Goal: Check status: Check status

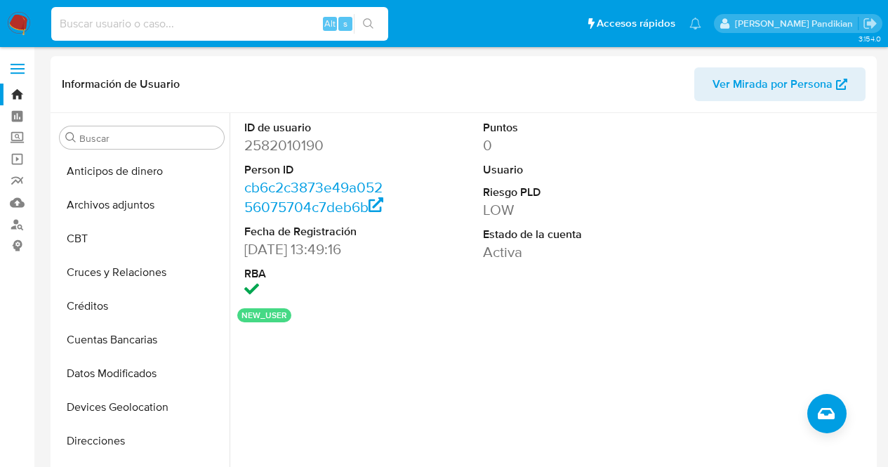
select select "10"
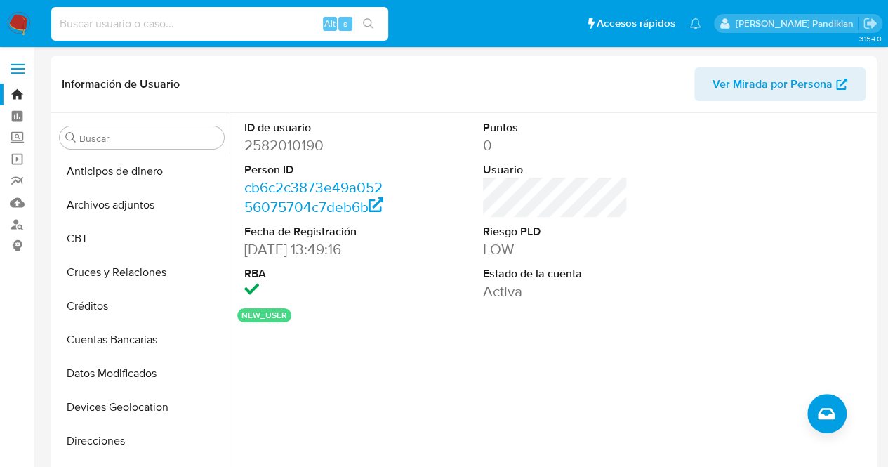
scroll to position [338, 0]
type input "1020893410"
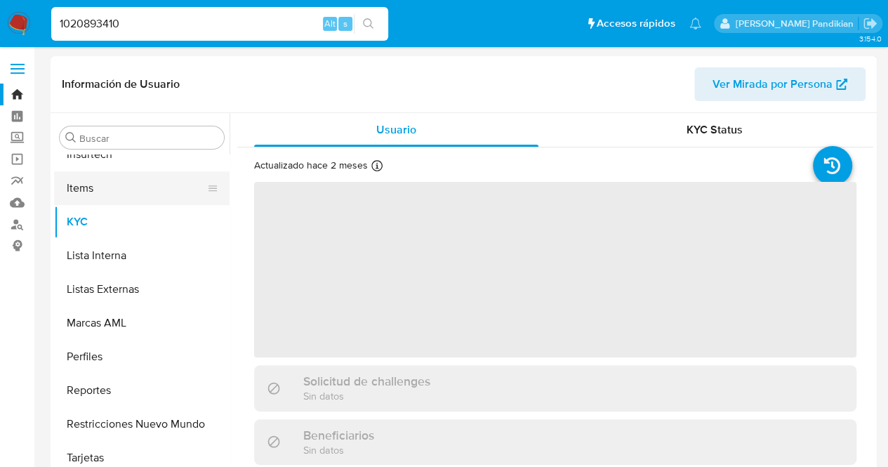
scroll to position [627, 0]
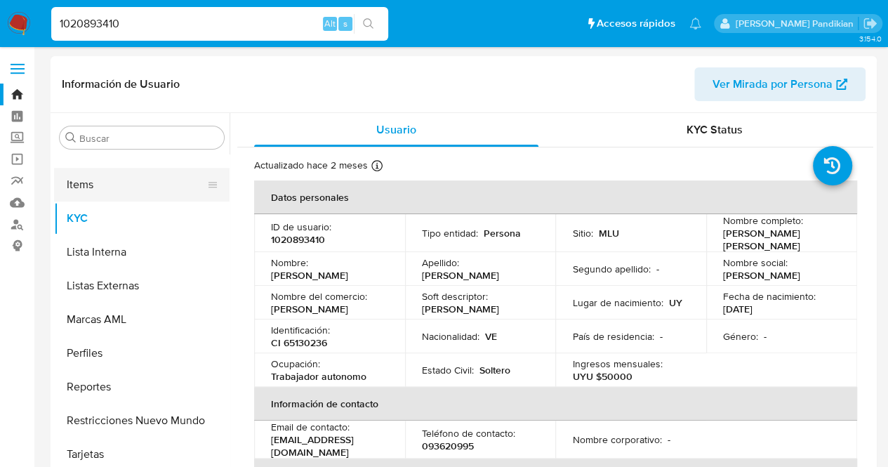
select select "10"
click at [672, 277] on td "Segundo apellido : -" at bounding box center [630, 269] width 151 height 34
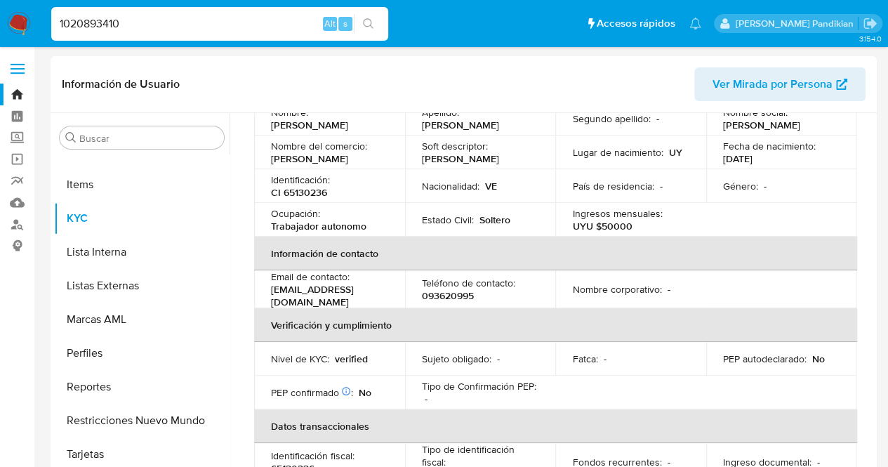
scroll to position [70, 0]
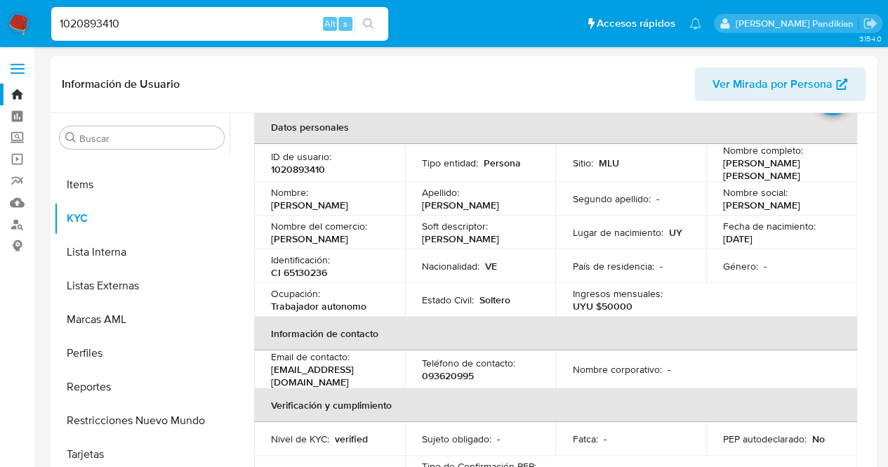
drag, startPoint x: 641, startPoint y: 270, endPoint x: 681, endPoint y: 273, distance: 40.1
click at [641, 270] on p "País de residencia :" at bounding box center [612, 266] width 81 height 13
click at [793, 251] on td "Género : -" at bounding box center [781, 266] width 151 height 34
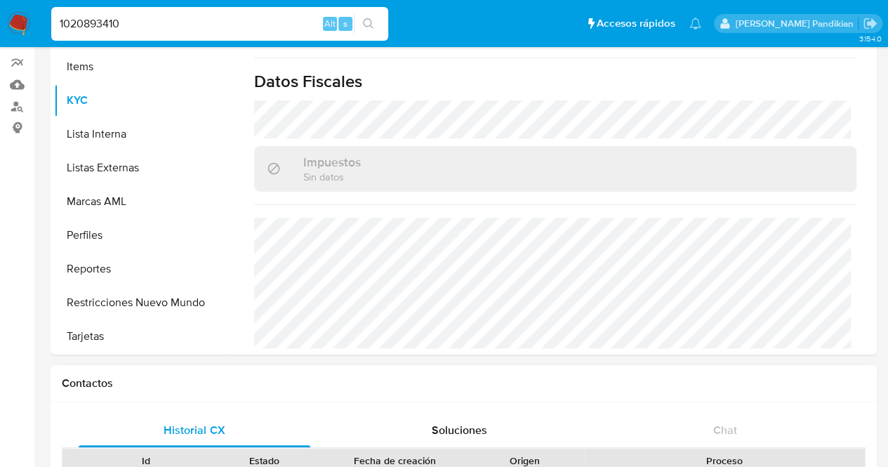
scroll to position [211, 0]
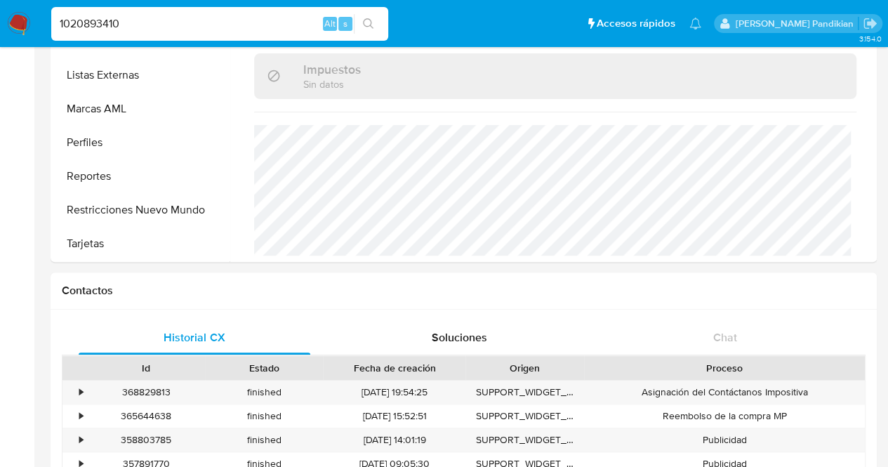
drag, startPoint x: 160, startPoint y: 29, endPoint x: 39, endPoint y: 38, distance: 121.1
click at [41, 37] on nav "Pausado Ver notificaciones 1020893410 Alt s Accesos rápidos Presiona las siguie…" at bounding box center [444, 23] width 888 height 47
paste input "2600012292"
type input "2600012292"
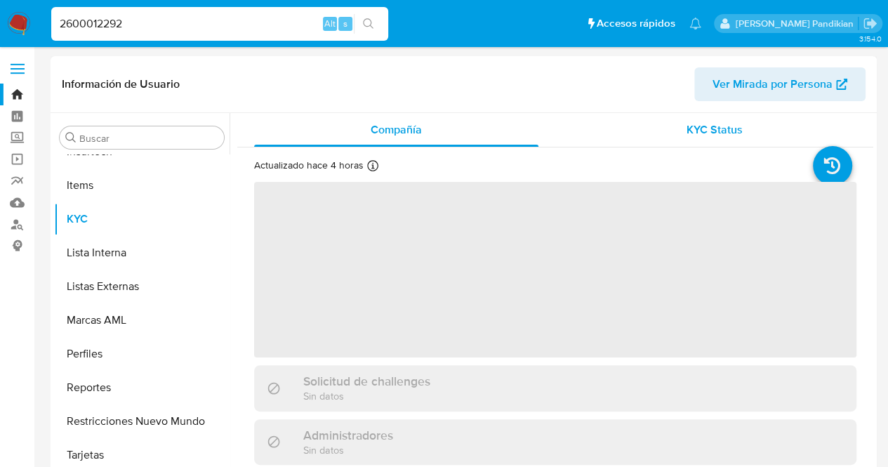
scroll to position [627, 0]
click at [710, 121] on span "KYC Status" at bounding box center [715, 129] width 56 height 16
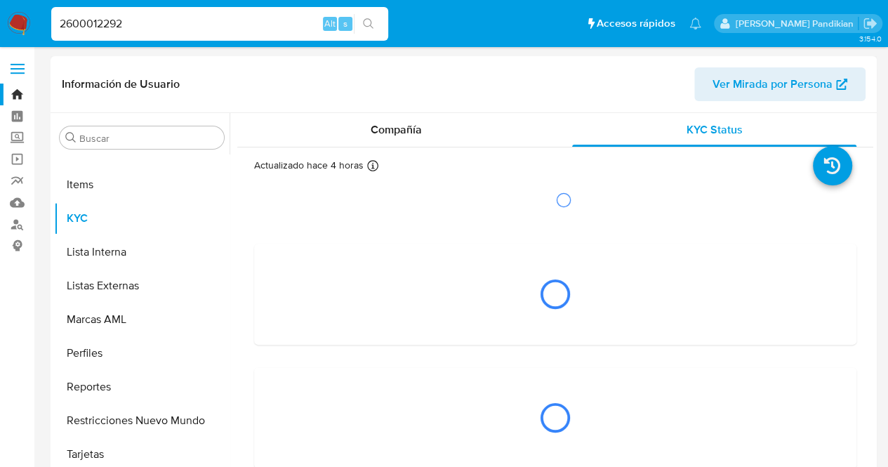
select select "10"
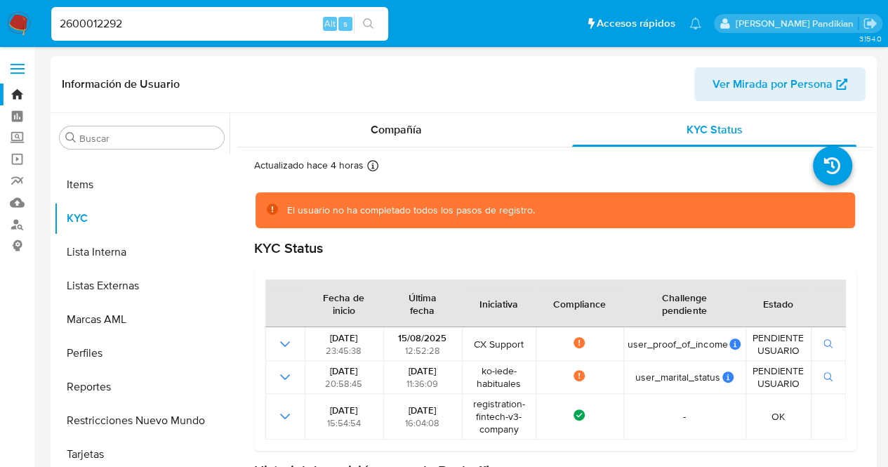
scroll to position [70, 0]
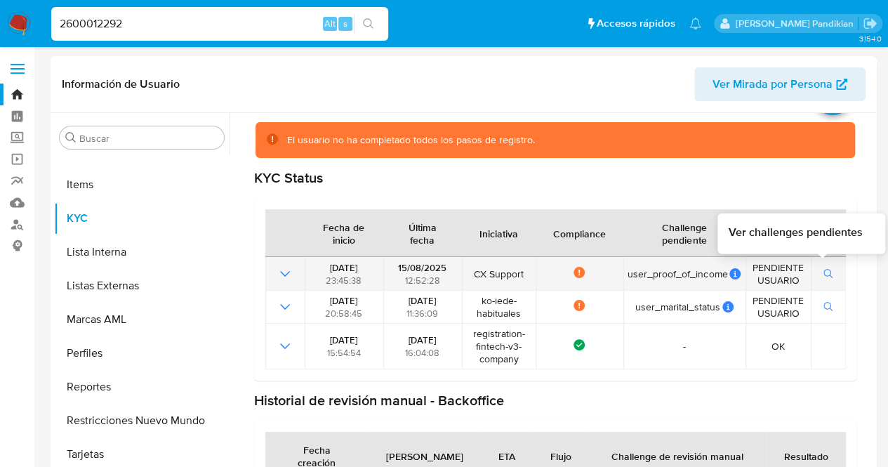
click at [823, 272] on icon "button" at bounding box center [828, 274] width 10 height 10
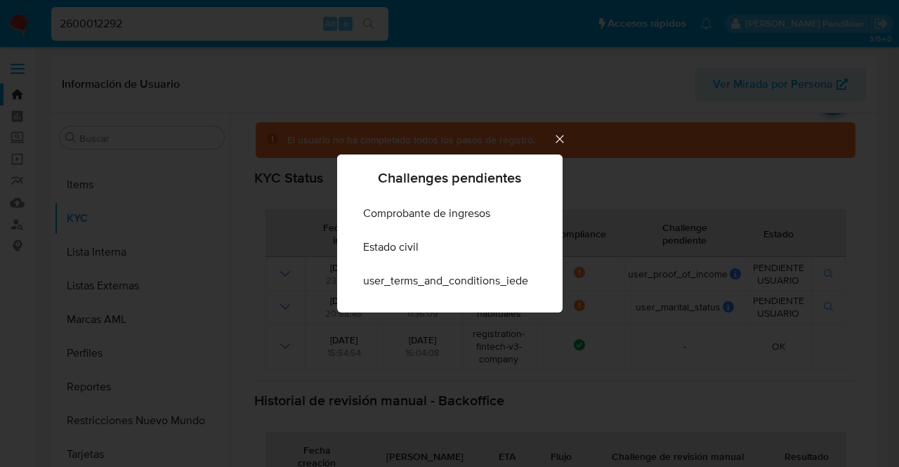
click at [555, 138] on icon "Cerrar" at bounding box center [559, 139] width 14 height 14
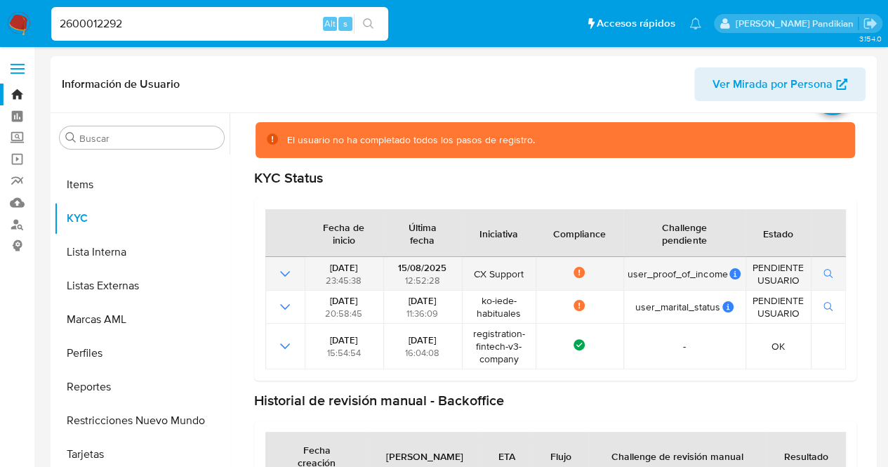
click at [518, 269] on span "CX Support" at bounding box center [498, 273] width 65 height 13
click at [549, 284] on td "Not compliance" at bounding box center [580, 273] width 88 height 33
click at [473, 269] on span "CX Support" at bounding box center [498, 273] width 65 height 13
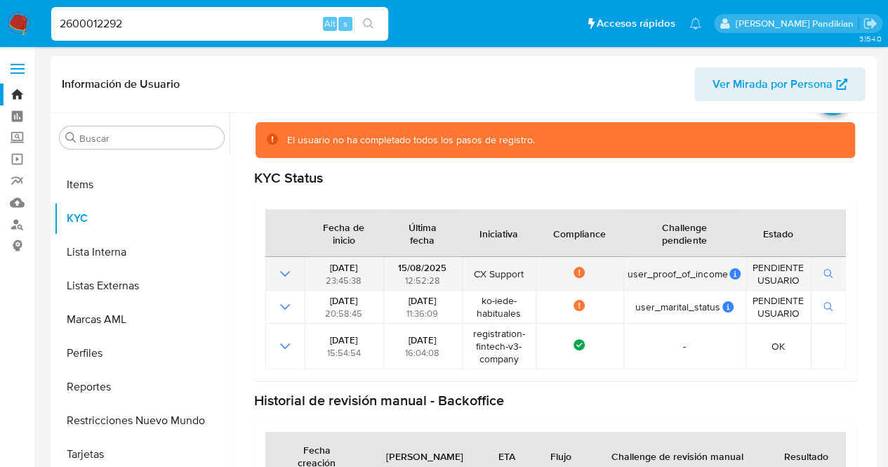
click at [473, 269] on span "CX Support" at bounding box center [498, 273] width 65 height 13
click at [496, 271] on span "CX Support" at bounding box center [498, 273] width 65 height 13
click at [556, 274] on div "Not compliance" at bounding box center [579, 274] width 79 height 14
click at [578, 272] on icon at bounding box center [579, 272] width 11 height 11
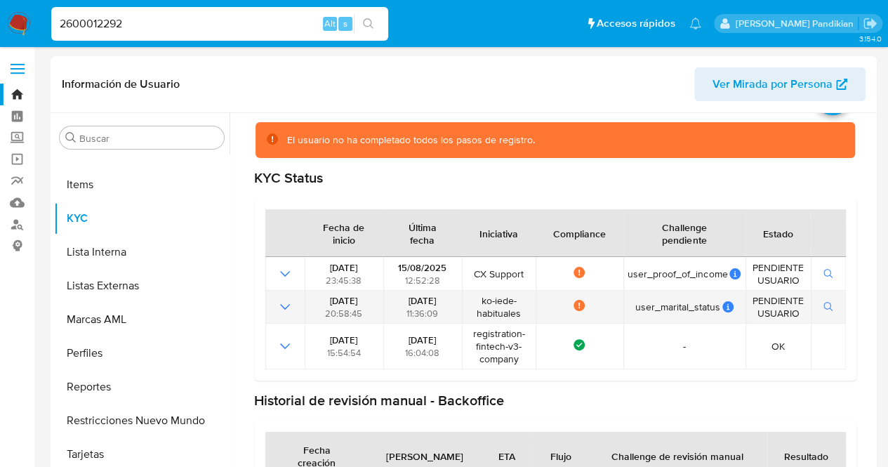
click at [578, 305] on icon at bounding box center [579, 305] width 11 height 11
click at [816, 308] on button "button" at bounding box center [828, 306] width 24 height 17
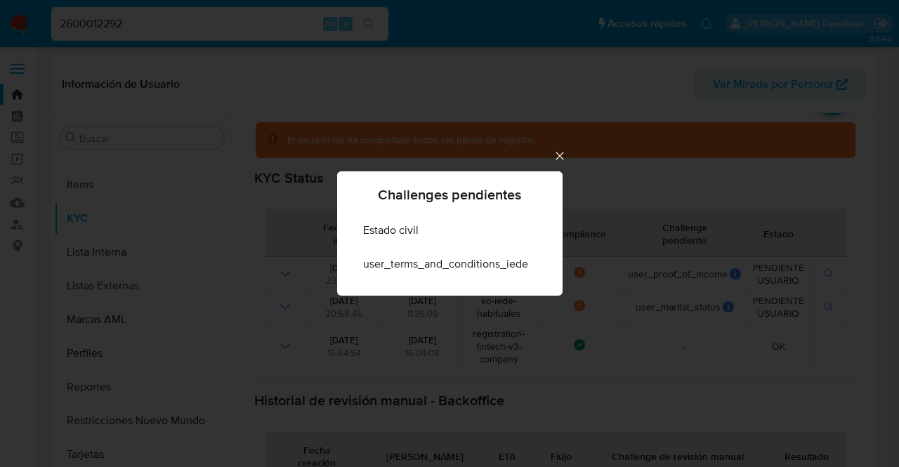
click at [555, 154] on icon "Cerrar" at bounding box center [559, 156] width 14 height 14
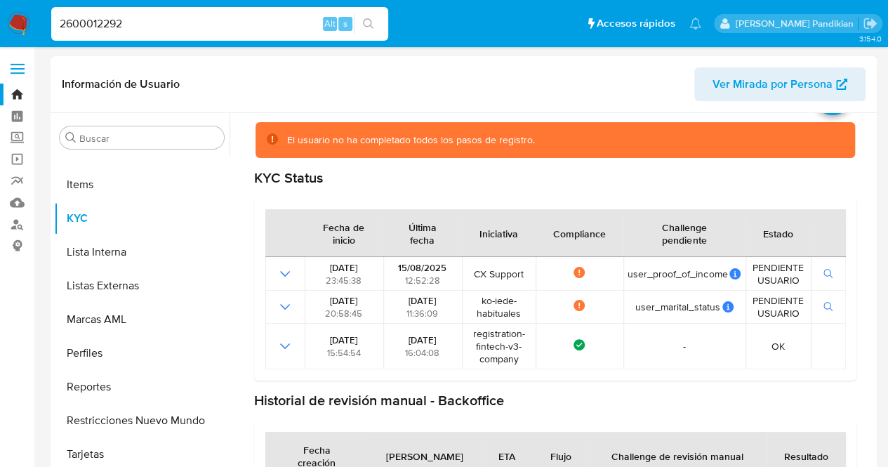
click at [709, 223] on div "Challenge pendiente" at bounding box center [684, 233] width 121 height 46
click at [676, 148] on div "El usuario no ha completado todos los pasos de registro." at bounding box center [556, 140] width 600 height 36
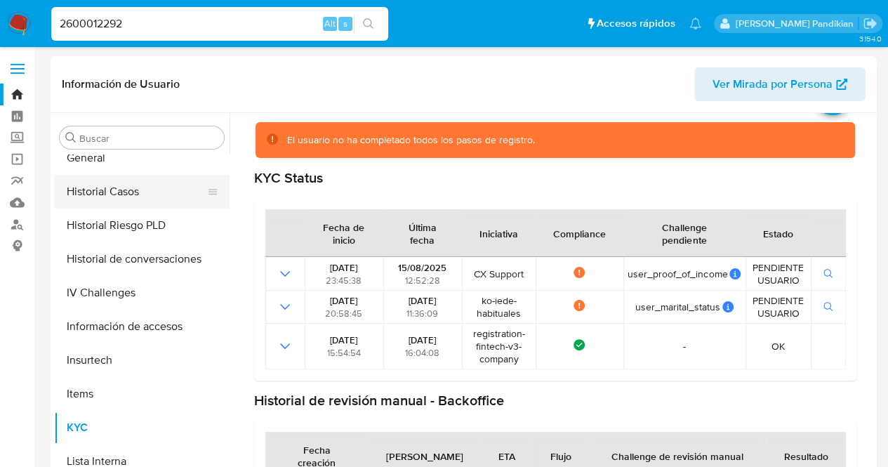
scroll to position [416, 0]
click at [98, 155] on button "General" at bounding box center [136, 160] width 164 height 34
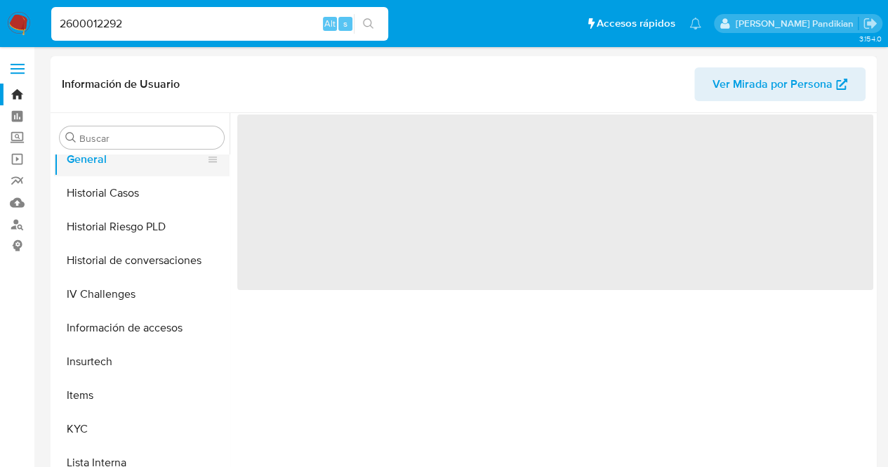
scroll to position [0, 0]
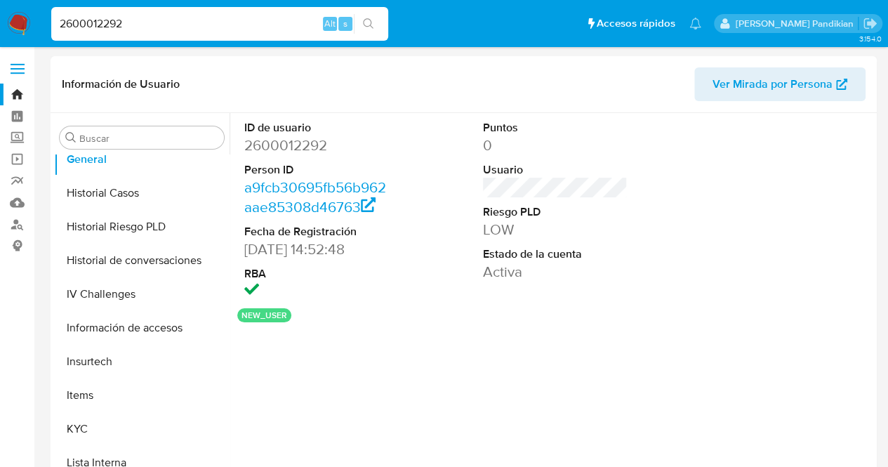
click at [271, 148] on dd "2600012292" at bounding box center [316, 145] width 145 height 20
copy dd "2600012292"
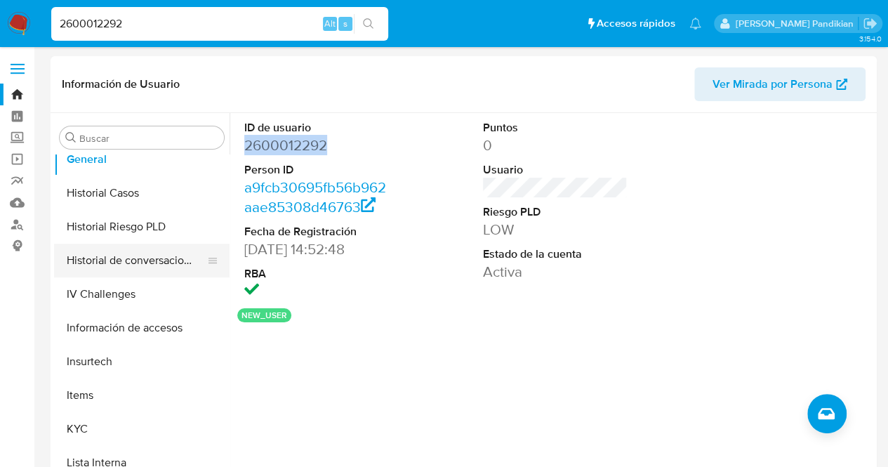
scroll to position [627, 0]
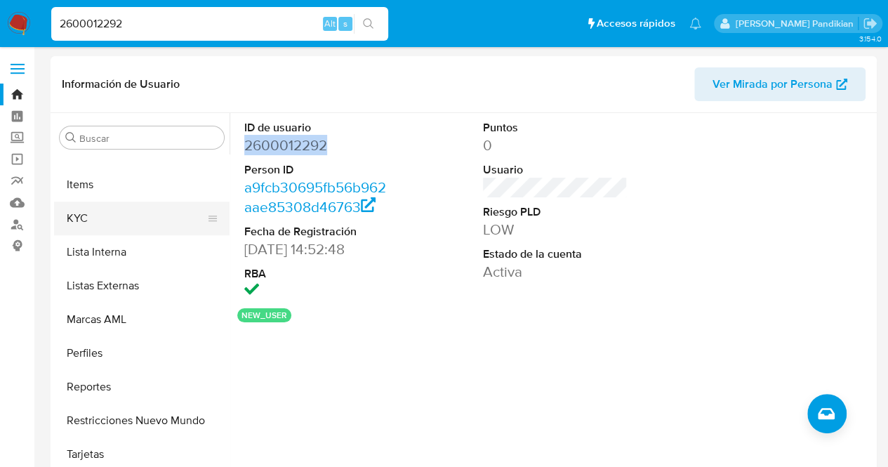
click at [101, 227] on button "KYC" at bounding box center [136, 218] width 164 height 34
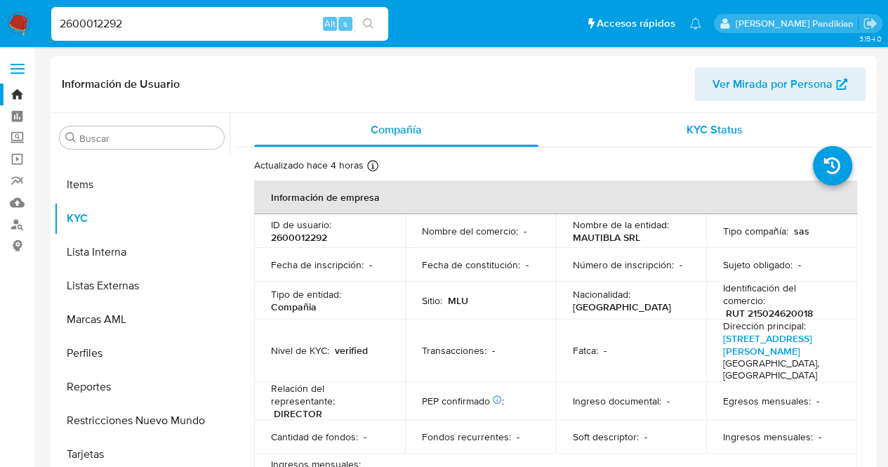
click at [739, 134] on div "KYC Status" at bounding box center [714, 130] width 284 height 34
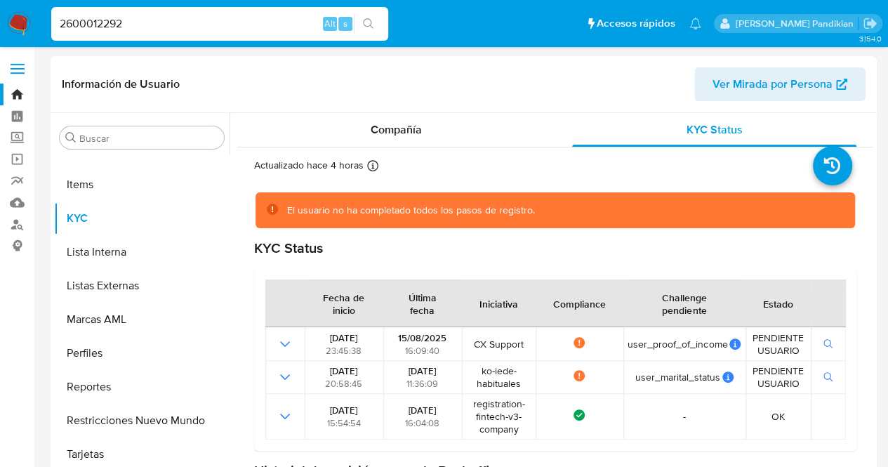
scroll to position [70, 0]
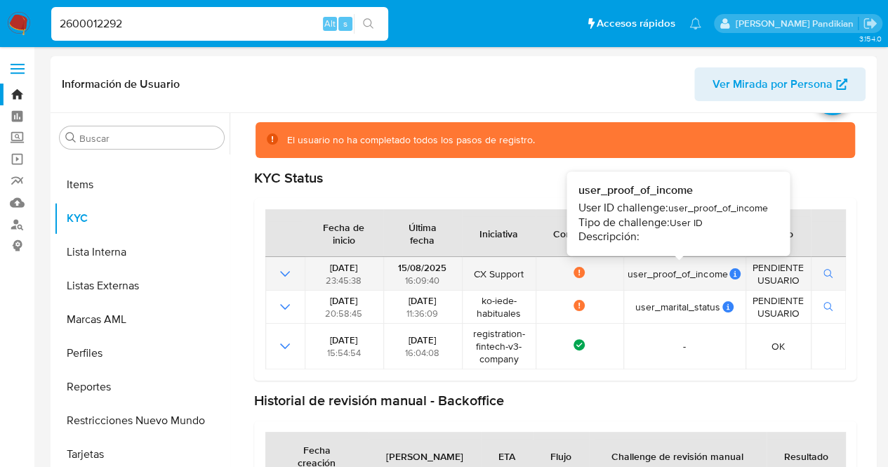
drag, startPoint x: 626, startPoint y: 273, endPoint x: 736, endPoint y: 267, distance: 110.4
click at [737, 267] on td "user_proof_of_income user_proof_of_income User ID challenge: user_proof_of_inco…" at bounding box center [684, 273] width 122 height 33
click at [666, 267] on div "user_proof_of_income" at bounding box center [684, 273] width 113 height 13
drag, startPoint x: 622, startPoint y: 273, endPoint x: 728, endPoint y: 271, distance: 106.0
click at [728, 271] on td "user_proof_of_income user_proof_of_income User ID challenge: user_proof_of_inco…" at bounding box center [684, 273] width 122 height 33
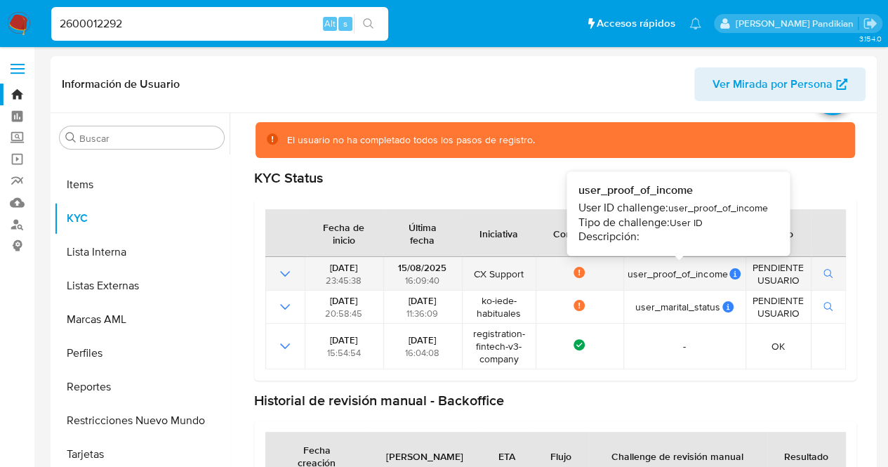
click at [716, 275] on div "user_proof_of_income" at bounding box center [684, 273] width 113 height 13
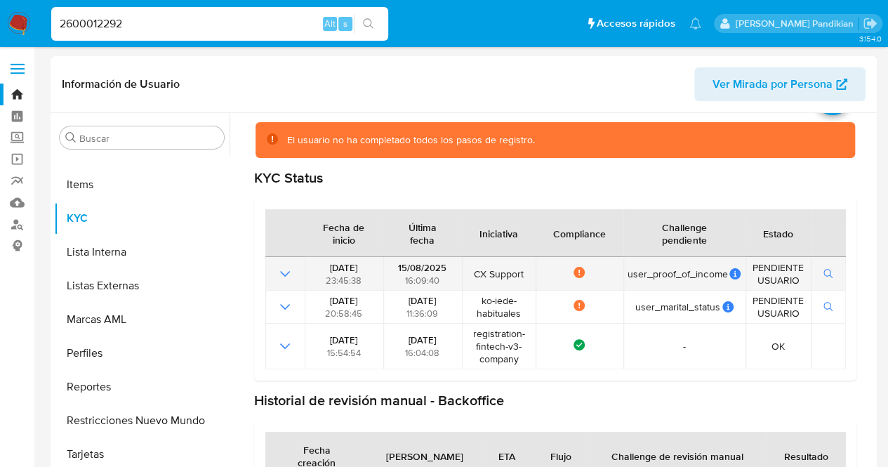
drag, startPoint x: 721, startPoint y: 274, endPoint x: 613, endPoint y: 276, distance: 108.1
click at [613, 276] on tr "[DATE] 23:45:38 [DATE] 16:09:40 CX Support Not compliance user_proof_of_income …" at bounding box center [555, 273] width 581 height 33
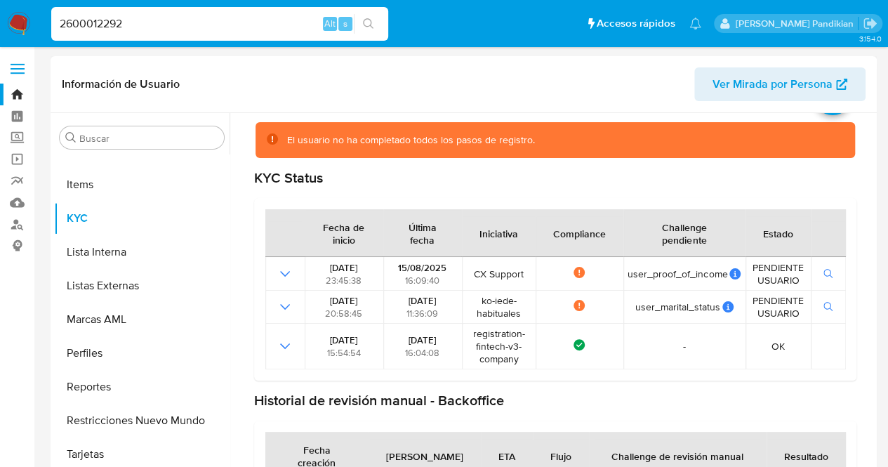
click at [510, 234] on div "Iniciativa" at bounding box center [499, 233] width 72 height 34
